Goal: Information Seeking & Learning: Learn about a topic

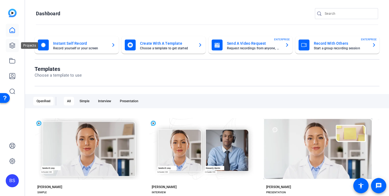
click at [10, 43] on icon at bounding box center [12, 45] width 5 height 5
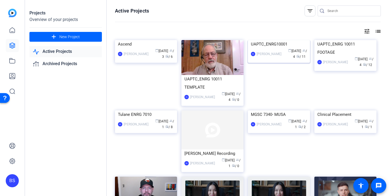
click at [260, 40] on img at bounding box center [279, 40] width 62 height 0
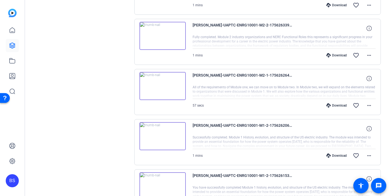
scroll to position [585, 0]
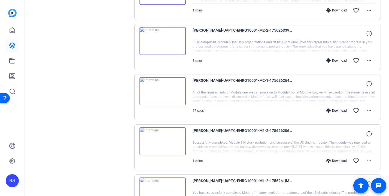
click at [163, 88] on img at bounding box center [163, 91] width 46 height 28
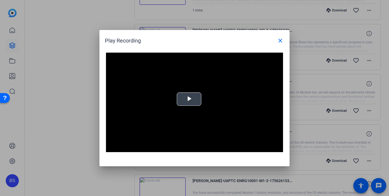
click at [189, 99] on span "Video Player" at bounding box center [189, 99] width 0 height 0
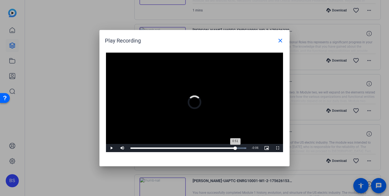
click at [235, 147] on div "Loaded : 100.00% 0:51 0:51" at bounding box center [189, 147] width 116 height 1
click at [198, 149] on div "Loaded : 100.00% 0:33 0:53" at bounding box center [188, 148] width 121 height 8
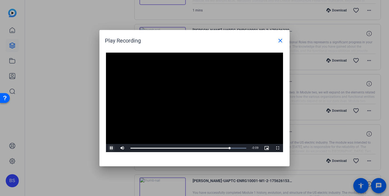
click at [110, 148] on span "Video Player" at bounding box center [111, 148] width 11 height 0
click at [235, 148] on div "Loaded : 100.00% 0:51 0:49" at bounding box center [189, 147] width 116 height 1
click at [241, 148] on div "Loaded : 100.00% 0:54 0:51" at bounding box center [189, 147] width 116 height 1
click at [247, 147] on div "Loaded : 100.00% 0:57 0:54" at bounding box center [188, 148] width 121 height 8
click at [113, 148] on span "Video Player" at bounding box center [111, 148] width 11 height 0
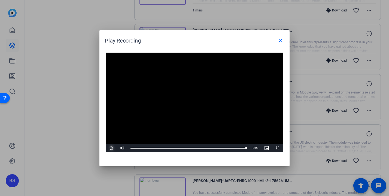
click at [113, 148] on span "Video Player" at bounding box center [111, 148] width 11 height 0
click at [283, 39] on mat-icon "close" at bounding box center [280, 40] width 7 height 7
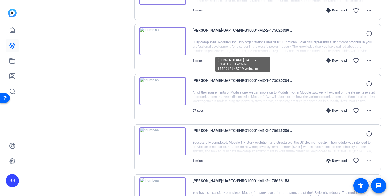
click at [233, 77] on span "[PERSON_NAME]-UAPTC-ENRG10001-M2-1-1756262643719-webcam" at bounding box center [243, 83] width 101 height 13
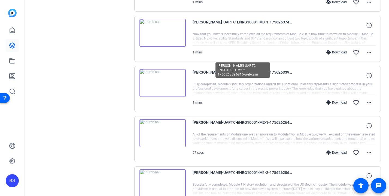
scroll to position [563, 0]
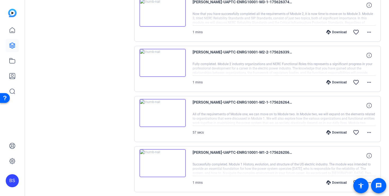
click at [161, 109] on img at bounding box center [163, 113] width 46 height 28
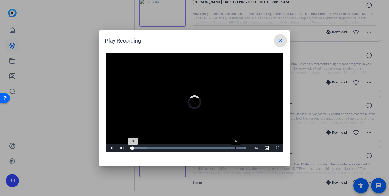
click at [235, 146] on div "Loaded : 100.00% 0:51 0:01" at bounding box center [188, 148] width 121 height 8
click at [279, 42] on mat-icon "close" at bounding box center [280, 40] width 7 height 7
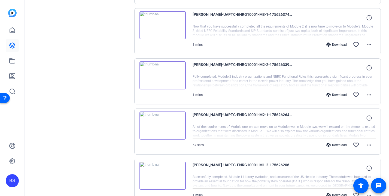
scroll to position [532, 0]
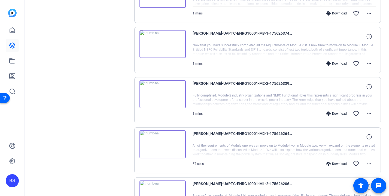
click at [162, 92] on img at bounding box center [163, 94] width 46 height 28
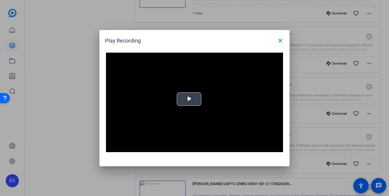
click at [189, 99] on span "Video Player" at bounding box center [189, 99] width 0 height 0
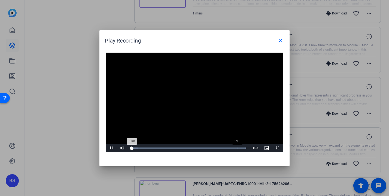
click at [237, 147] on div "Loaded : 100.00% 1:10 0:00" at bounding box center [189, 147] width 116 height 1
click at [278, 41] on mat-icon "close" at bounding box center [280, 40] width 7 height 7
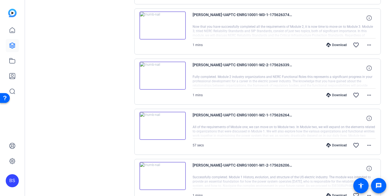
scroll to position [551, 0]
click at [161, 70] on img at bounding box center [163, 75] width 46 height 28
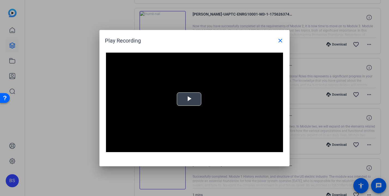
click at [189, 99] on span "Video Player" at bounding box center [189, 99] width 0 height 0
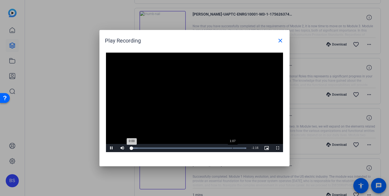
click at [232, 147] on div "Loaded : 100.00% 1:07 0:00" at bounding box center [188, 148] width 121 height 8
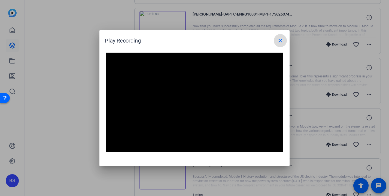
click at [281, 37] on mat-icon "close" at bounding box center [280, 40] width 7 height 7
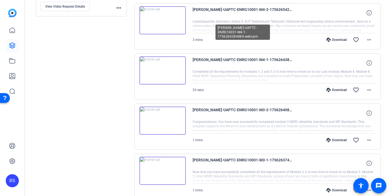
scroll to position [396, 0]
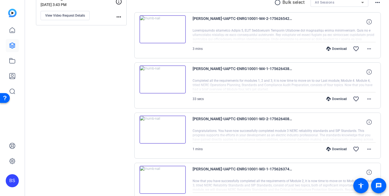
click at [160, 77] on img at bounding box center [163, 79] width 46 height 28
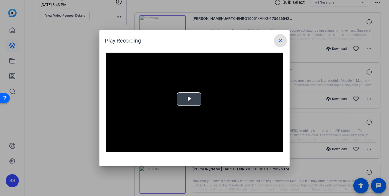
click at [189, 99] on span "Video Player" at bounding box center [189, 99] width 0 height 0
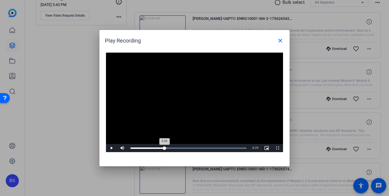
click at [165, 149] on div "Loaded : 100.00% 0:09 0:09" at bounding box center [188, 148] width 121 height 8
click at [192, 147] on div "Loaded : 100.00% 0:17 0:17" at bounding box center [188, 148] width 121 height 8
click at [281, 39] on mat-icon "close" at bounding box center [280, 40] width 7 height 7
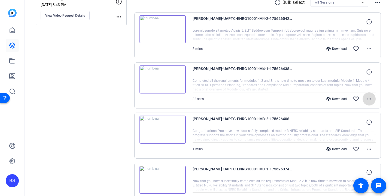
click at [367, 96] on mat-icon "more_horiz" at bounding box center [369, 99] width 7 height 7
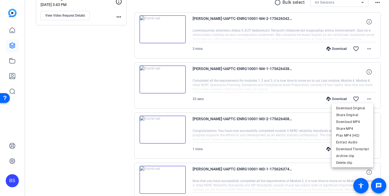
click at [211, 80] on div at bounding box center [194, 98] width 389 height 196
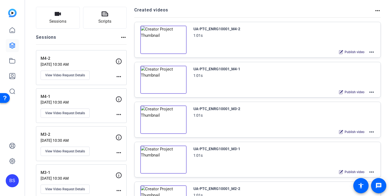
scroll to position [0, 0]
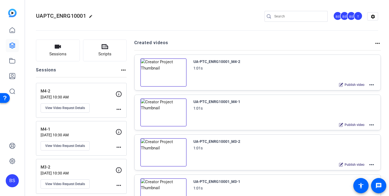
click at [11, 13] on img at bounding box center [12, 13] width 8 height 8
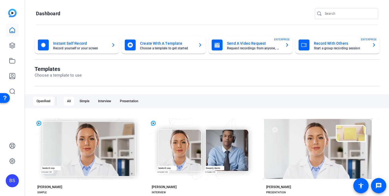
click at [11, 13] on img at bounding box center [12, 13] width 8 height 8
click at [14, 45] on icon at bounding box center [12, 45] width 7 height 7
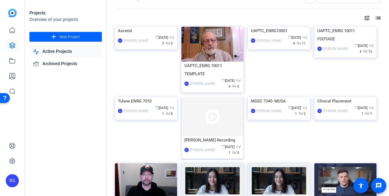
scroll to position [17, 0]
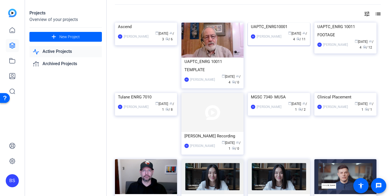
click at [274, 23] on img at bounding box center [279, 23] width 62 height 0
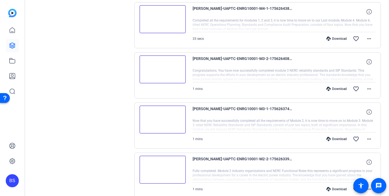
scroll to position [469, 0]
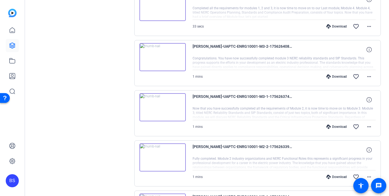
click at [160, 104] on img at bounding box center [163, 107] width 46 height 28
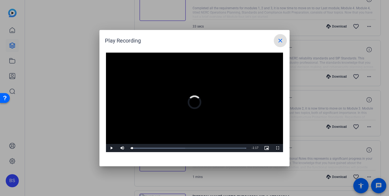
drag, startPoint x: 132, startPoint y: 148, endPoint x: 120, endPoint y: 148, distance: 11.4
click at [121, 148] on div "Play Mute Current Time 0:00 / Duration 1:17 Loaded : 100.00% 0:00 0:00 Stream T…" at bounding box center [194, 148] width 177 height 8
click at [111, 148] on span "Video Player" at bounding box center [111, 148] width 11 height 0
click at [71, 108] on div at bounding box center [194, 98] width 389 height 196
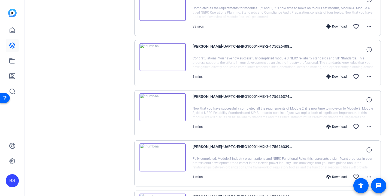
click at [160, 156] on img at bounding box center [163, 157] width 46 height 28
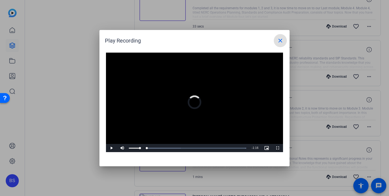
drag, startPoint x: 133, startPoint y: 148, endPoint x: 122, endPoint y: 148, distance: 10.4
click at [122, 148] on div "Play Mute Current Time 0:00 / Duration 1:16 Loaded : 100.00% 0:00 0:00 Stream T…" at bounding box center [194, 148] width 177 height 8
click at [280, 42] on mat-icon "close" at bounding box center [280, 40] width 7 height 7
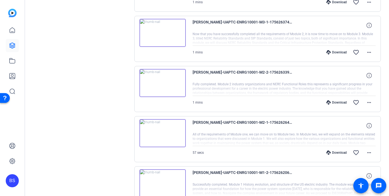
scroll to position [564, 0]
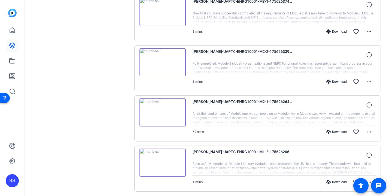
click at [161, 108] on img at bounding box center [163, 112] width 46 height 28
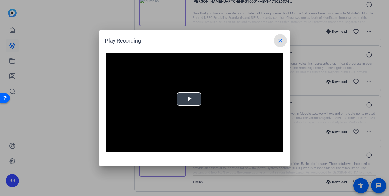
click at [185, 100] on div "Video Player is loading. Play Video Play Mute Current Time 0:00 / Duration -:- …" at bounding box center [194, 103] width 177 height 100
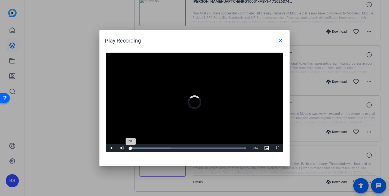
drag, startPoint x: 135, startPoint y: 147, endPoint x: 128, endPoint y: 147, distance: 7.1
click at [128, 147] on div "Loaded : 100.00% 0:00 0:00" at bounding box center [188, 148] width 121 height 8
click at [112, 148] on span "Video Player" at bounding box center [111, 148] width 11 height 0
click at [279, 44] on span at bounding box center [280, 40] width 13 height 13
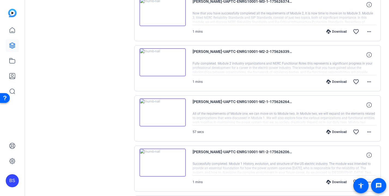
click at [165, 112] on img at bounding box center [163, 112] width 46 height 28
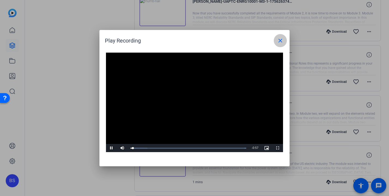
click at [279, 39] on mat-icon "close" at bounding box center [280, 40] width 7 height 7
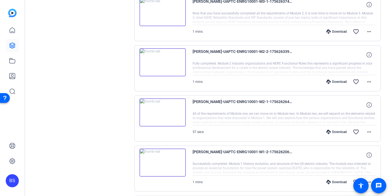
click at [164, 110] on img at bounding box center [163, 112] width 46 height 28
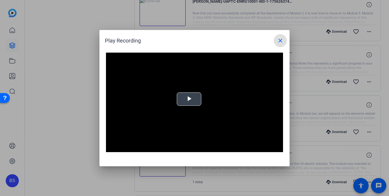
click at [189, 98] on div "Video Player is loading. Play Video Play Mute Current Time 0:00 / Duration -:- …" at bounding box center [194, 103] width 177 height 100
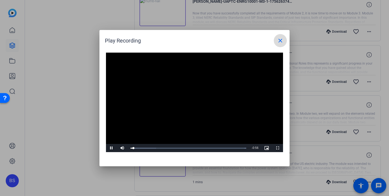
click at [282, 39] on mat-icon "close" at bounding box center [280, 40] width 7 height 7
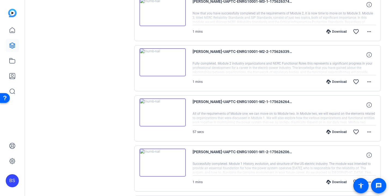
click at [162, 60] on img at bounding box center [163, 62] width 46 height 28
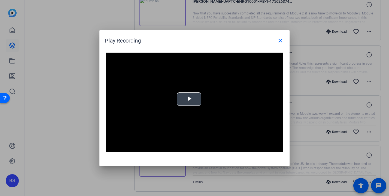
click at [189, 99] on span "Video Player" at bounding box center [189, 99] width 0 height 0
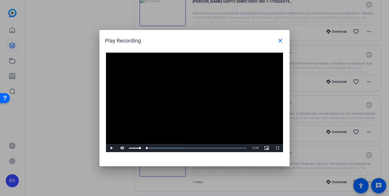
drag, startPoint x: 133, startPoint y: 147, endPoint x: 124, endPoint y: 145, distance: 8.5
click at [124, 145] on div "Play Mute Current Time 0:00 / Duration 1:16 Loaded : 100.00% 0:00 0:00 Stream T…" at bounding box center [194, 148] width 177 height 8
click at [283, 39] on mat-icon "close" at bounding box center [280, 40] width 7 height 7
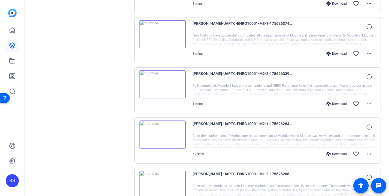
scroll to position [488, 0]
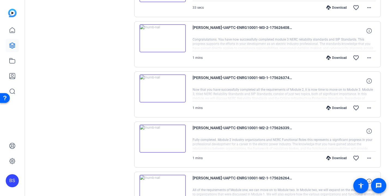
click at [162, 84] on img at bounding box center [163, 88] width 46 height 28
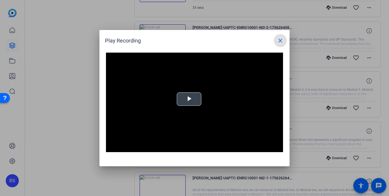
click at [189, 99] on span "Video Player" at bounding box center [189, 99] width 0 height 0
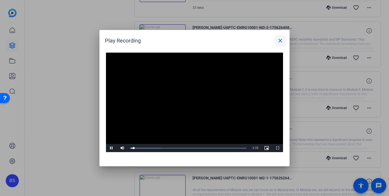
click at [279, 39] on mat-icon "close" at bounding box center [280, 40] width 7 height 7
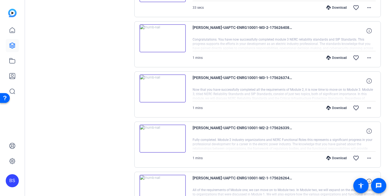
click at [161, 35] on img at bounding box center [163, 38] width 46 height 28
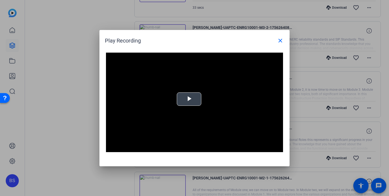
click at [189, 99] on span "Video Player" at bounding box center [189, 99] width 0 height 0
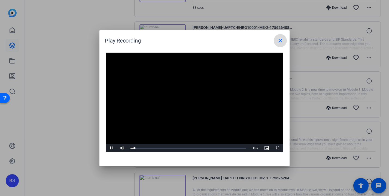
click at [280, 41] on mat-icon "close" at bounding box center [280, 40] width 7 height 7
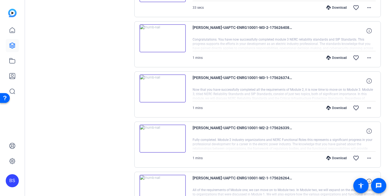
click at [162, 36] on img at bounding box center [163, 38] width 46 height 28
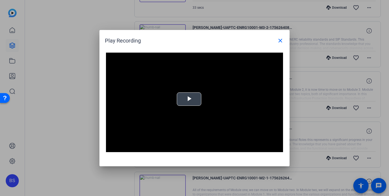
click at [184, 102] on div "Video Player is loading. Play Video Play Mute Current Time 0:00 / Duration -:- …" at bounding box center [194, 103] width 177 height 100
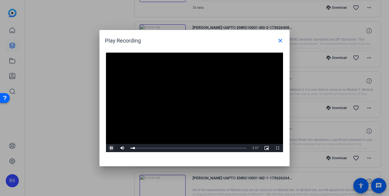
click at [110, 148] on span "Video Player" at bounding box center [111, 148] width 11 height 0
click at [282, 41] on mat-icon "close" at bounding box center [280, 40] width 7 height 7
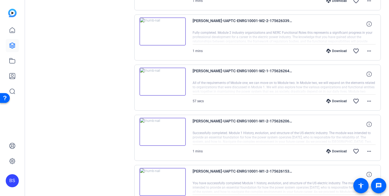
scroll to position [680, 0]
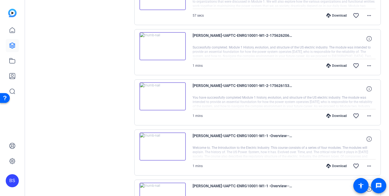
click at [162, 144] on img at bounding box center [163, 146] width 46 height 28
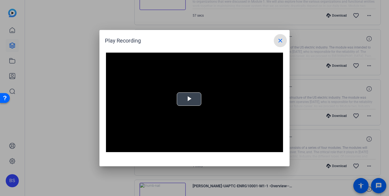
click at [189, 99] on span "Video Player" at bounding box center [189, 99] width 0 height 0
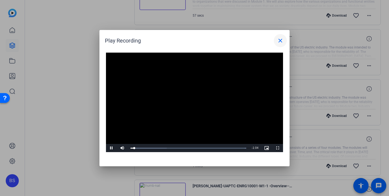
click at [279, 40] on mat-icon "close" at bounding box center [280, 40] width 7 height 7
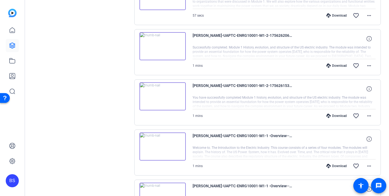
click at [161, 93] on img at bounding box center [163, 96] width 46 height 28
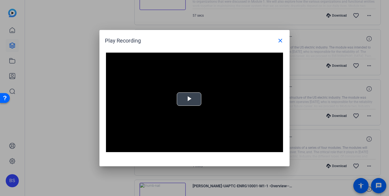
click at [189, 99] on span "Video Player" at bounding box center [189, 99] width 0 height 0
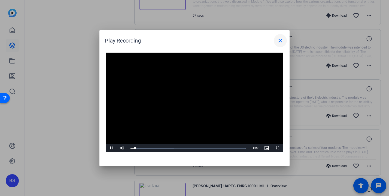
click at [281, 39] on mat-icon "close" at bounding box center [280, 40] width 7 height 7
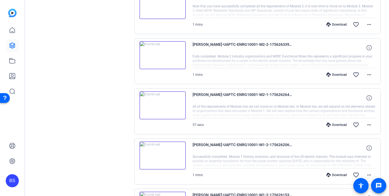
scroll to position [561, 0]
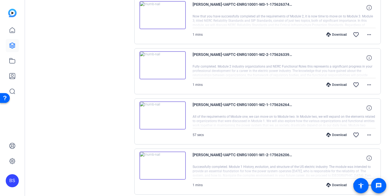
click at [163, 63] on img at bounding box center [163, 65] width 46 height 28
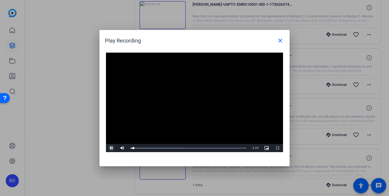
click at [111, 148] on span "Video Player" at bounding box center [111, 148] width 11 height 0
drag, startPoint x: 137, startPoint y: 147, endPoint x: 131, endPoint y: 147, distance: 5.5
click at [131, 147] on div "Loaded : 100.00% 0:00 0:00" at bounding box center [188, 148] width 121 height 8
click at [111, 148] on span "Video Player" at bounding box center [111, 148] width 11 height 0
click at [241, 148] on div "Loaded : 100.00% 1:13 0:02" at bounding box center [189, 147] width 116 height 1
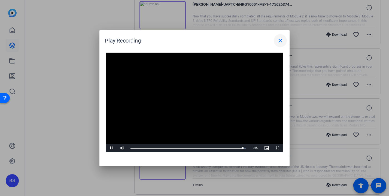
click at [282, 38] on mat-icon "close" at bounding box center [280, 40] width 7 height 7
